Goal: Information Seeking & Learning: Check status

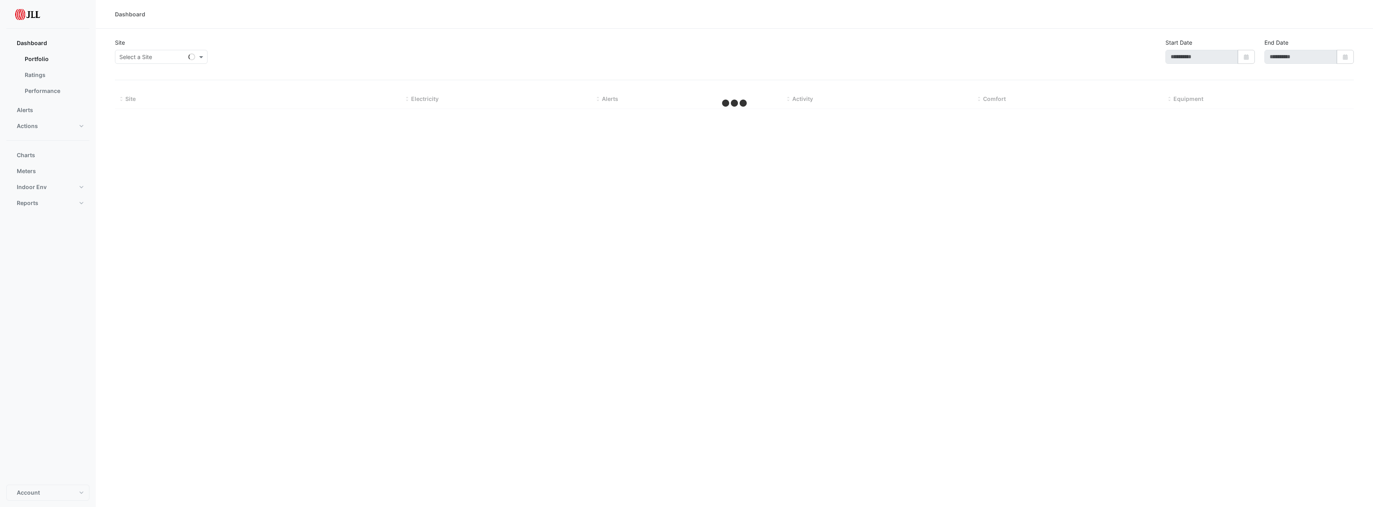
type input "**********"
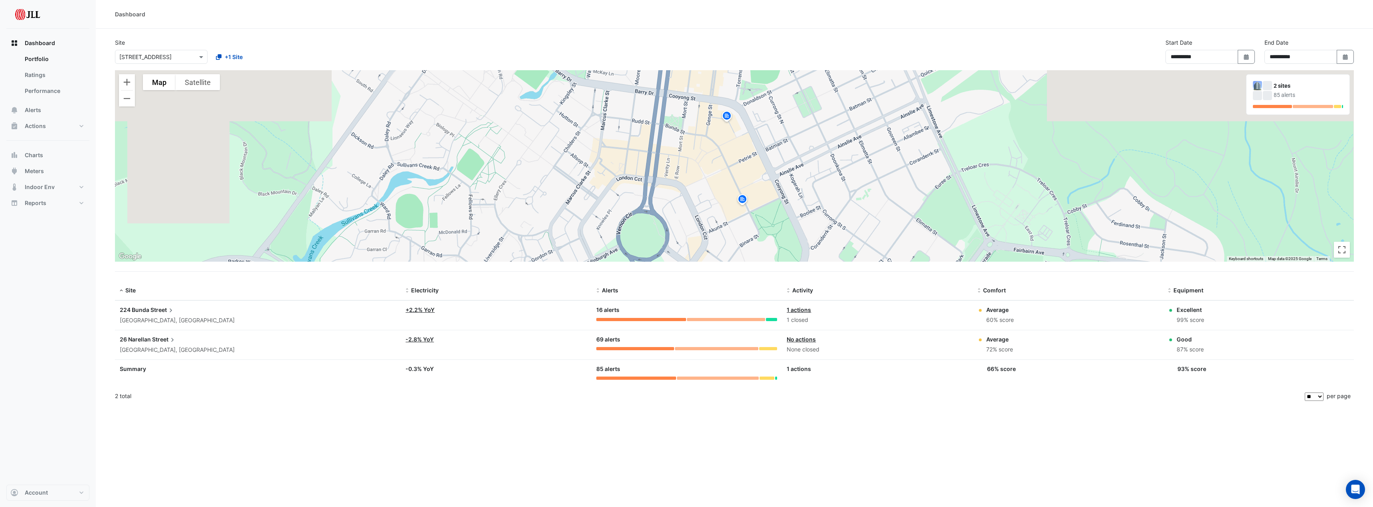
click at [162, 341] on span "Street" at bounding box center [164, 339] width 24 height 9
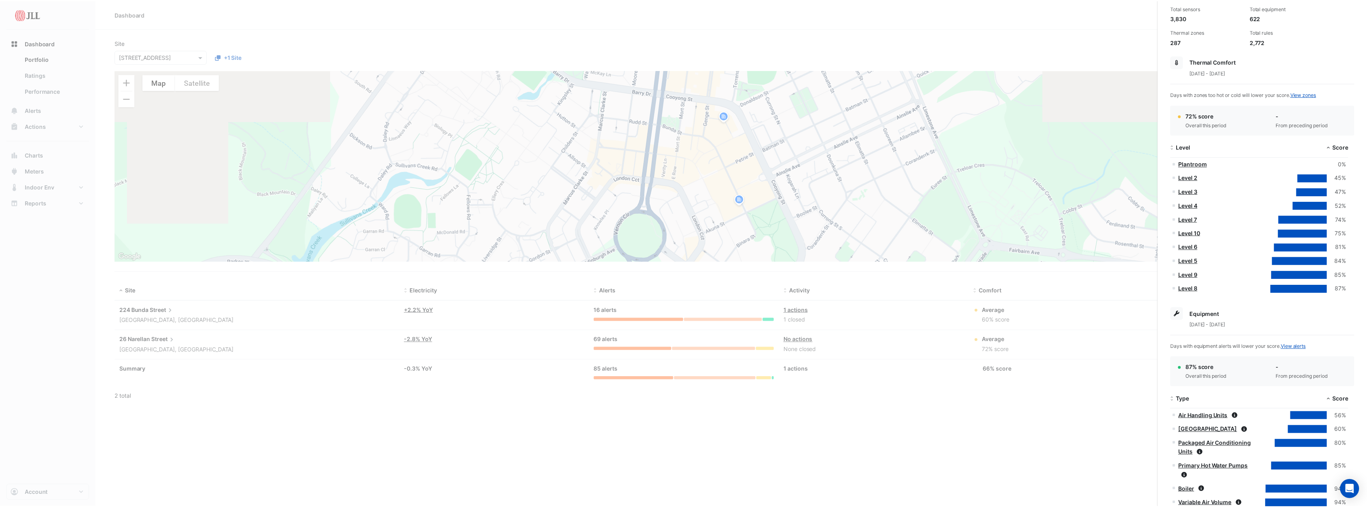
scroll to position [120, 0]
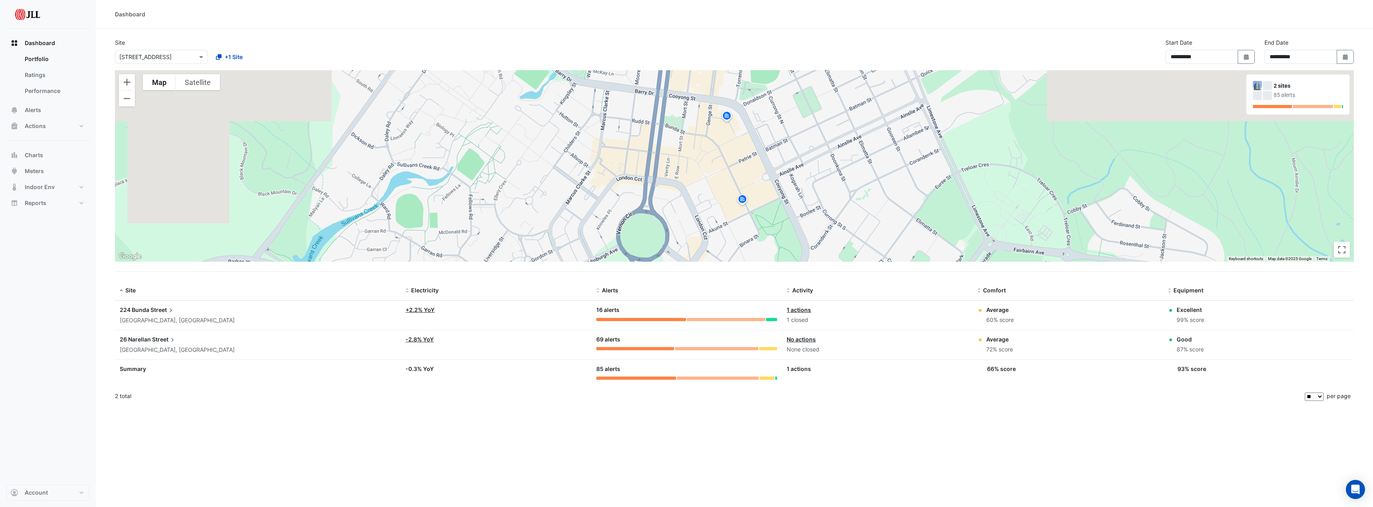
click at [869, 400] on ngb-offcanvas-backdrop at bounding box center [686, 253] width 1373 height 507
click at [217, 347] on div "[GEOGRAPHIC_DATA], [GEOGRAPHIC_DATA]" at bounding box center [258, 350] width 276 height 9
click at [1062, 413] on ngb-offcanvas-backdrop at bounding box center [686, 253] width 1373 height 507
click at [29, 112] on span "Alerts" at bounding box center [33, 110] width 16 height 8
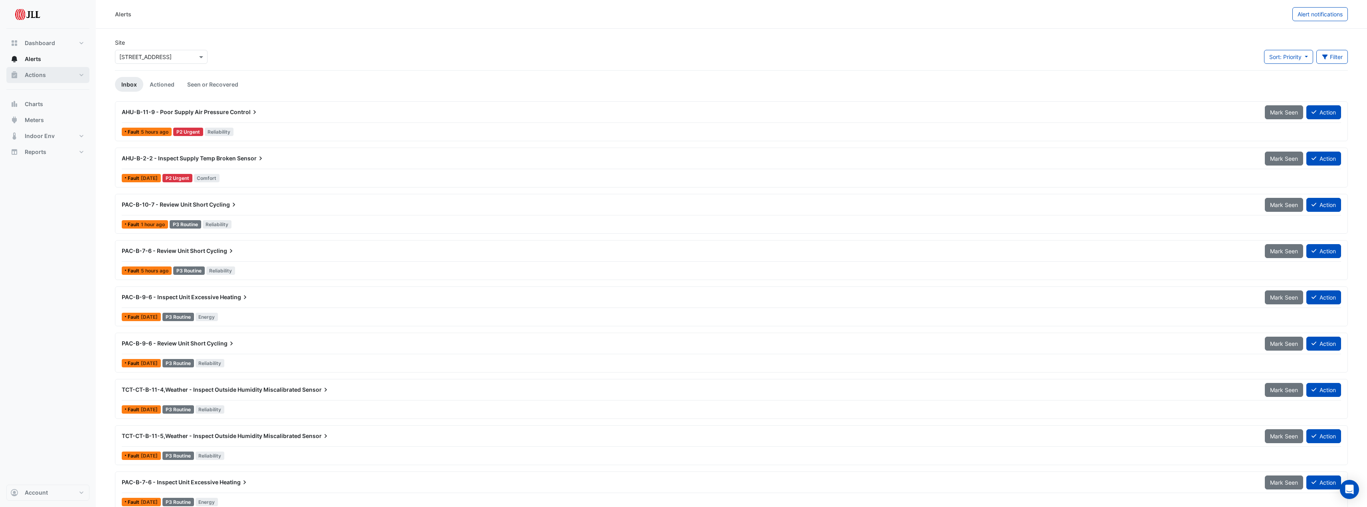
click at [45, 76] on span "Actions" at bounding box center [35, 75] width 21 height 8
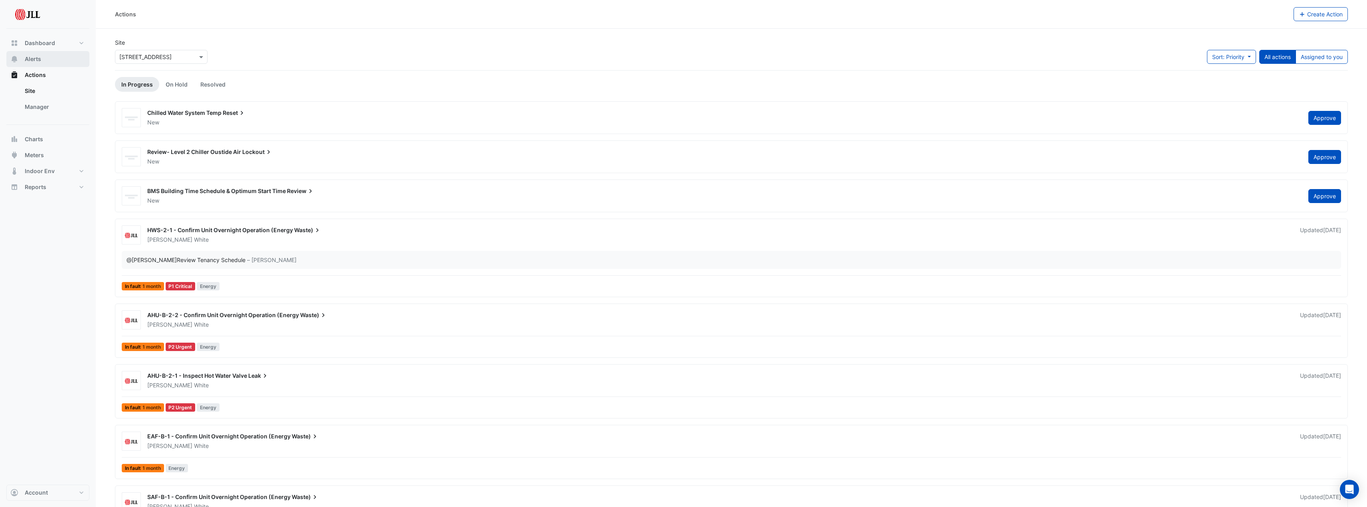
click at [46, 58] on button "Alerts" at bounding box center [47, 59] width 83 height 16
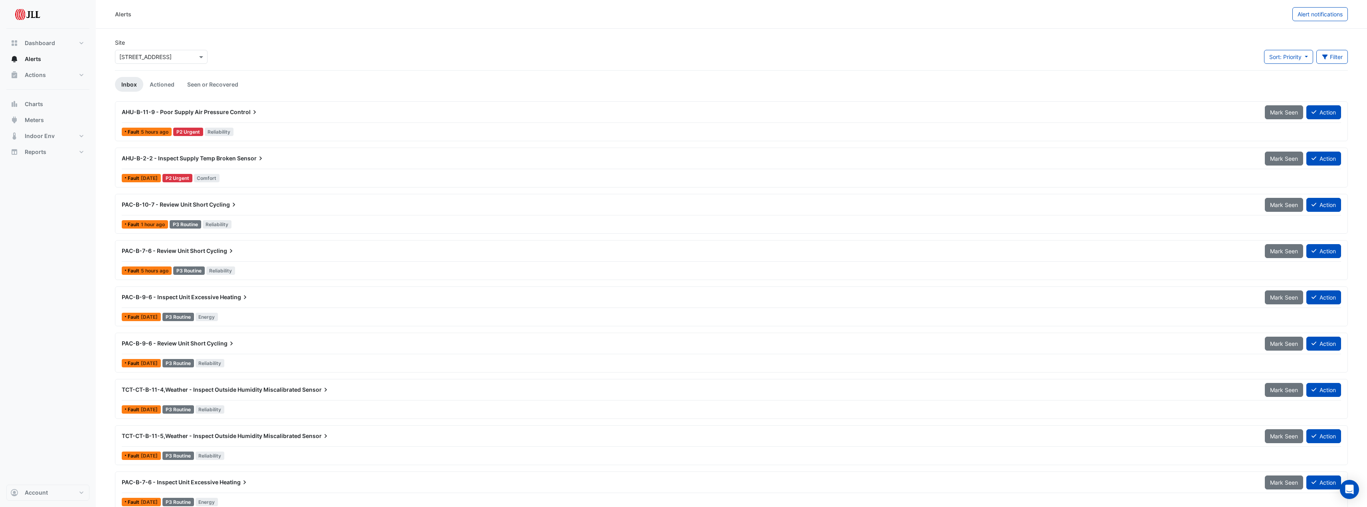
click at [344, 22] on div "Alerts Alert notifications" at bounding box center [731, 14] width 1271 height 29
click at [59, 73] on button "Actions" at bounding box center [47, 75] width 83 height 16
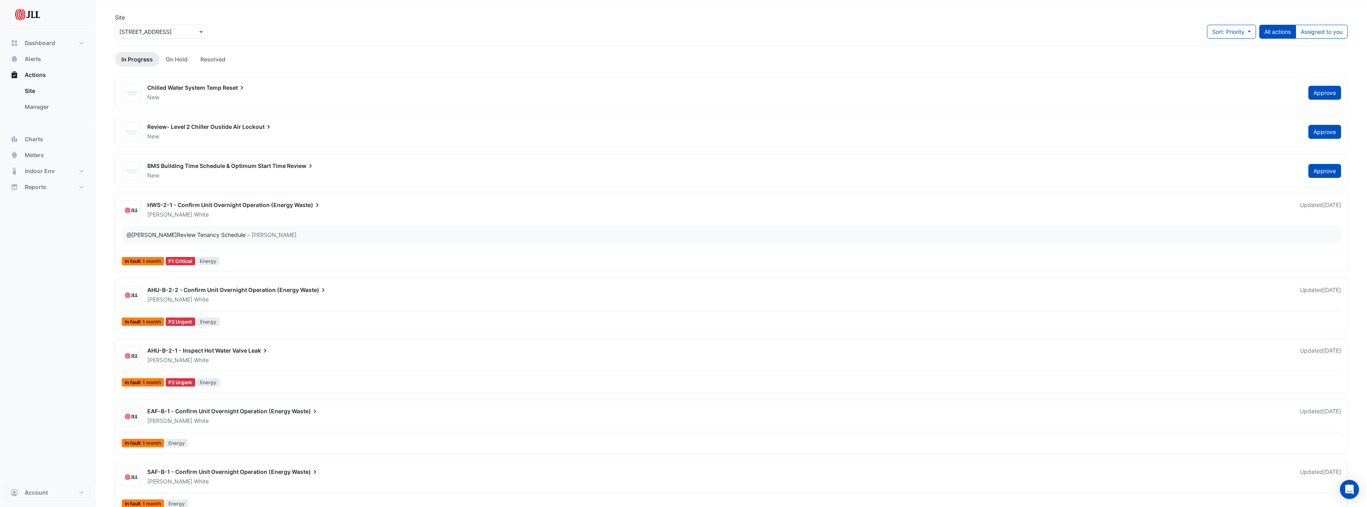
scroll to position [39, 0]
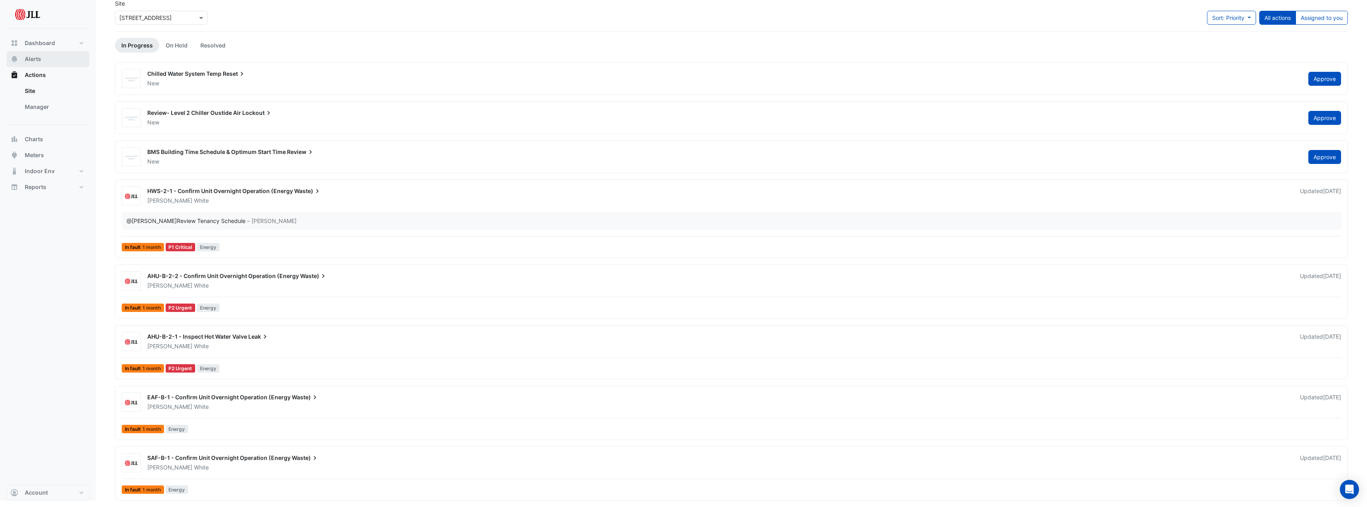
click at [40, 63] on span "Alerts" at bounding box center [33, 59] width 16 height 8
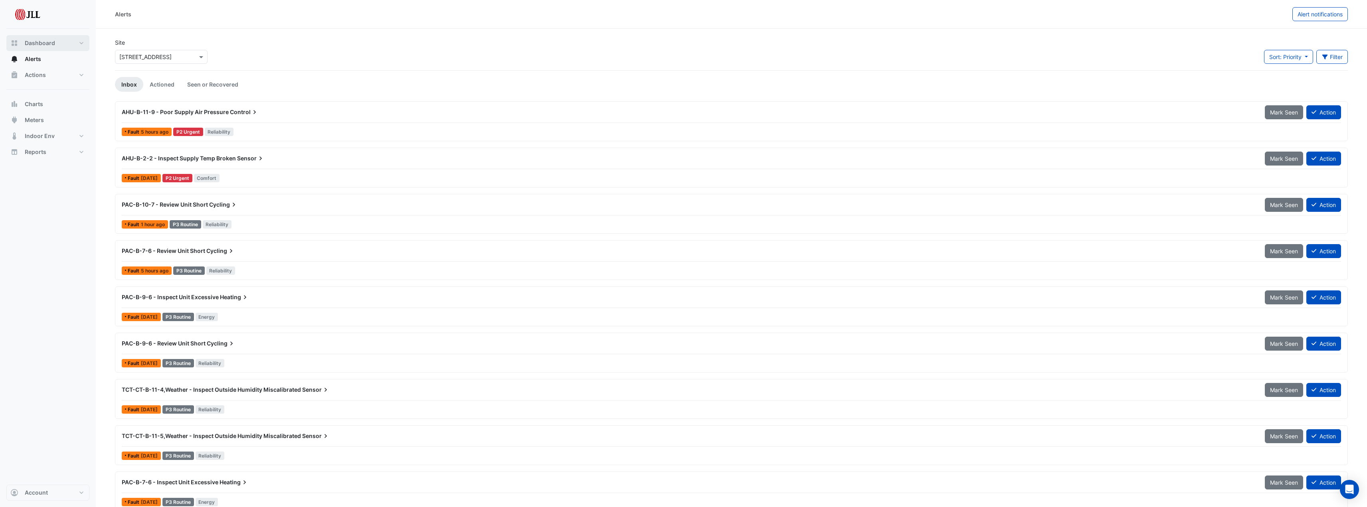
click at [55, 44] on button "Dashboard" at bounding box center [47, 43] width 83 height 16
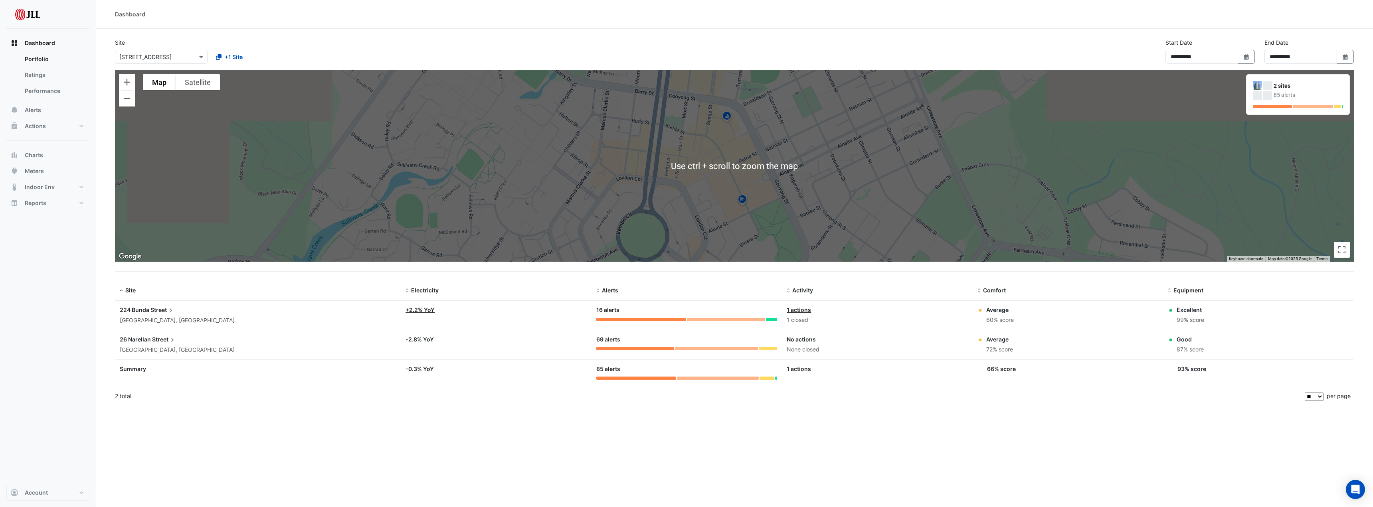
click at [1022, 35] on section "**********" at bounding box center [734, 218] width 1277 height 378
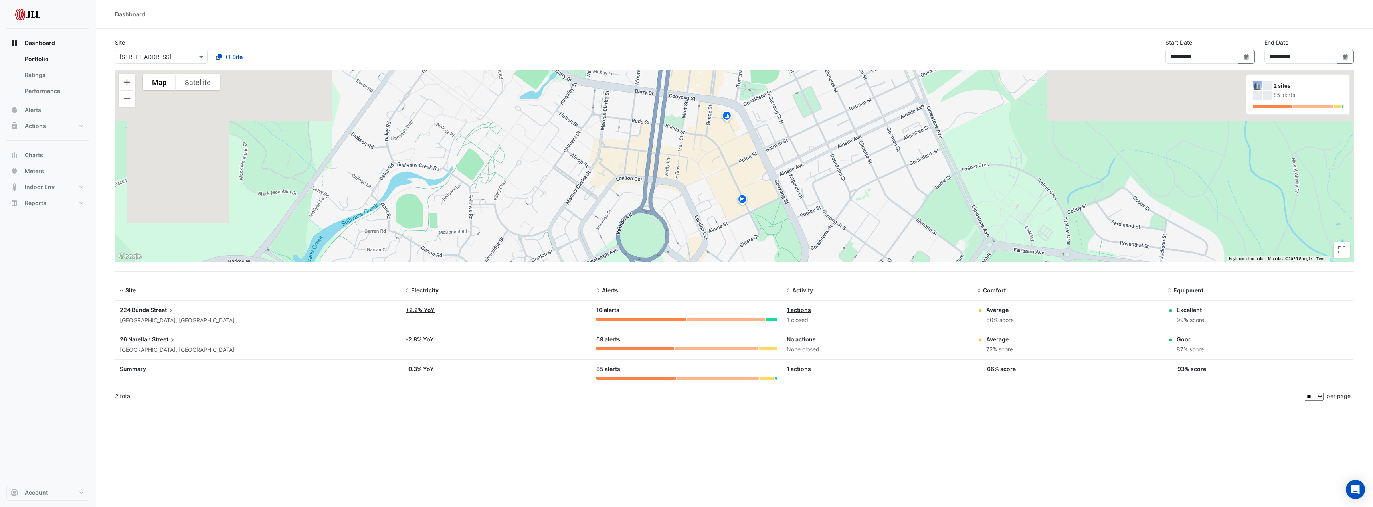
click at [166, 311] on span "Street" at bounding box center [162, 310] width 24 height 9
click at [1079, 380] on ngb-offcanvas-backdrop at bounding box center [686, 253] width 1373 height 507
click at [125, 290] on div "Site" at bounding box center [258, 290] width 276 height 9
click at [115, 295] on datatable-header-cell "Site" at bounding box center [258, 290] width 286 height 19
click at [120, 292] on span at bounding box center [122, 291] width 6 height 6
